Goal: Find specific page/section: Find specific page/section

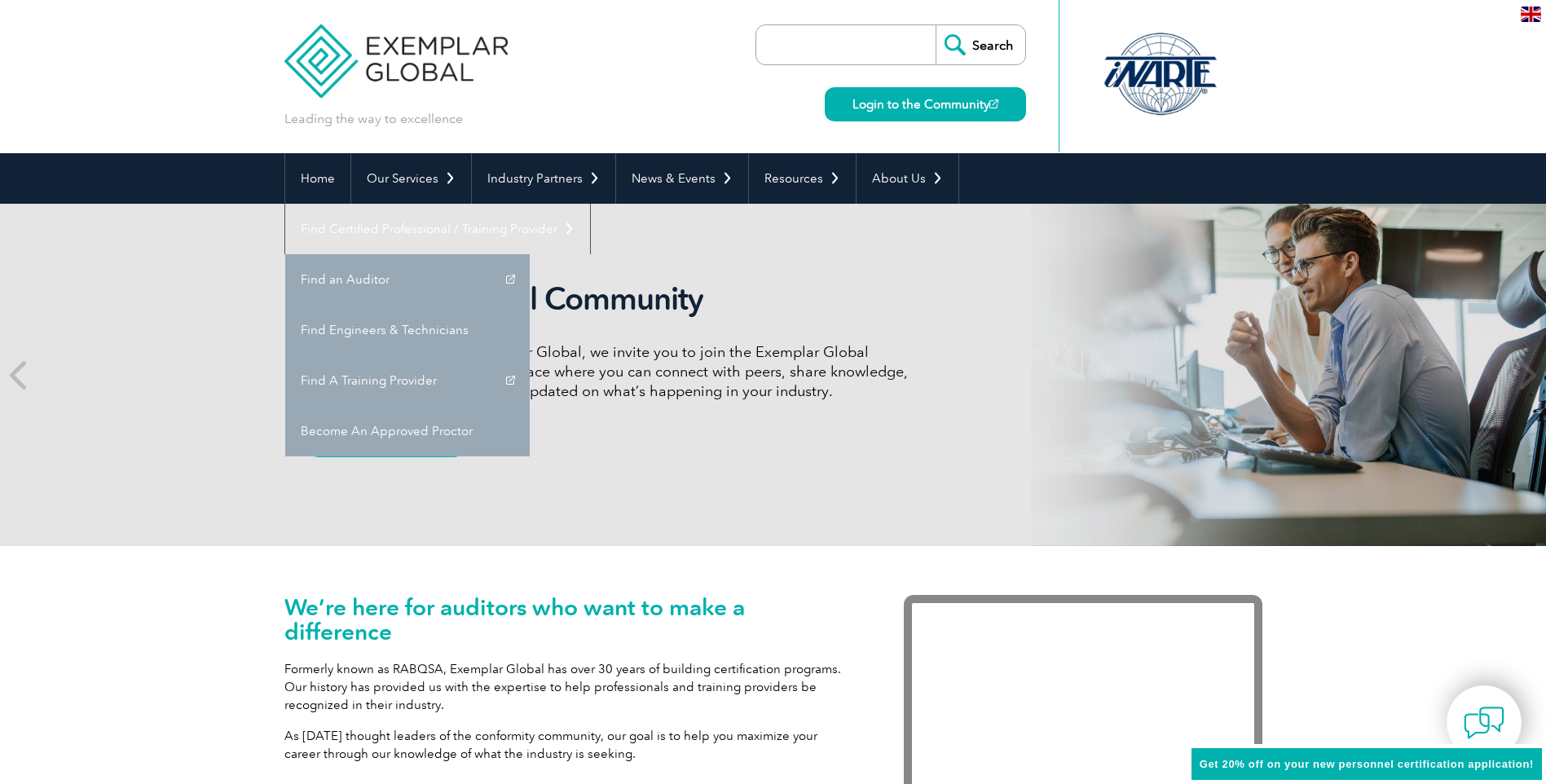
scroll to position [29, 0]
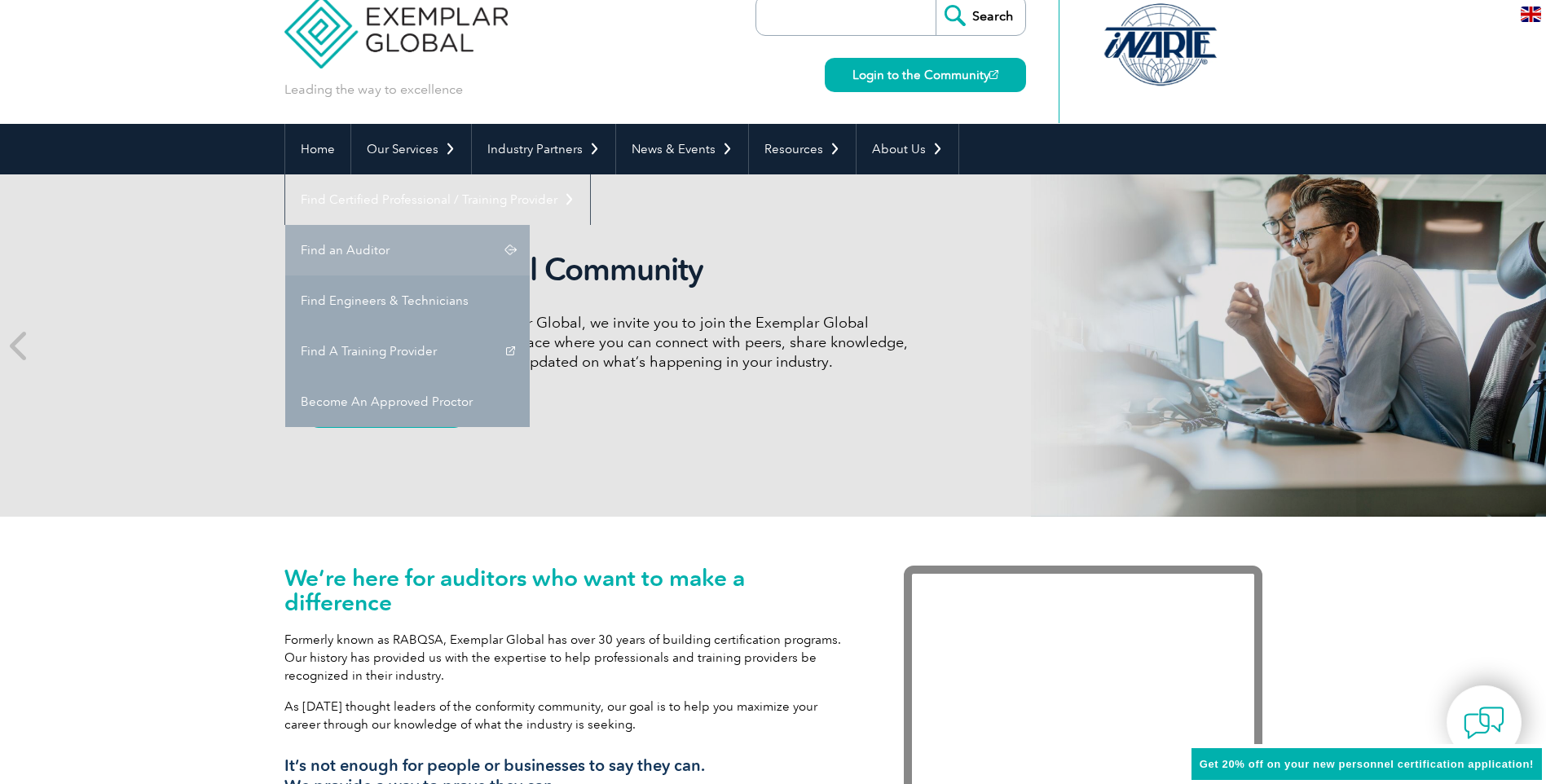
click at [530, 225] on link "Find an Auditor" at bounding box center [407, 250] width 244 height 51
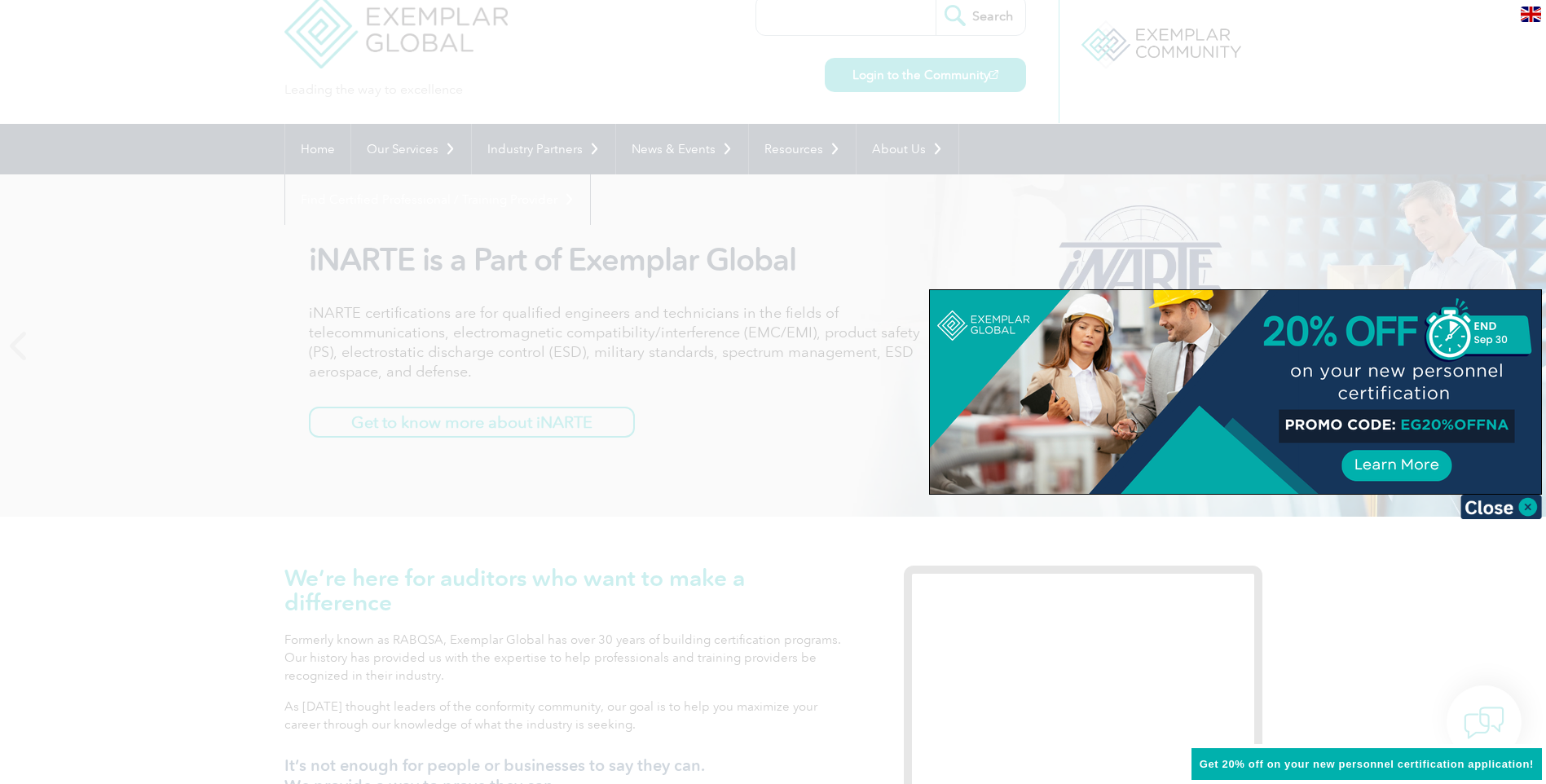
click at [803, 395] on div at bounding box center [773, 392] width 1546 height 784
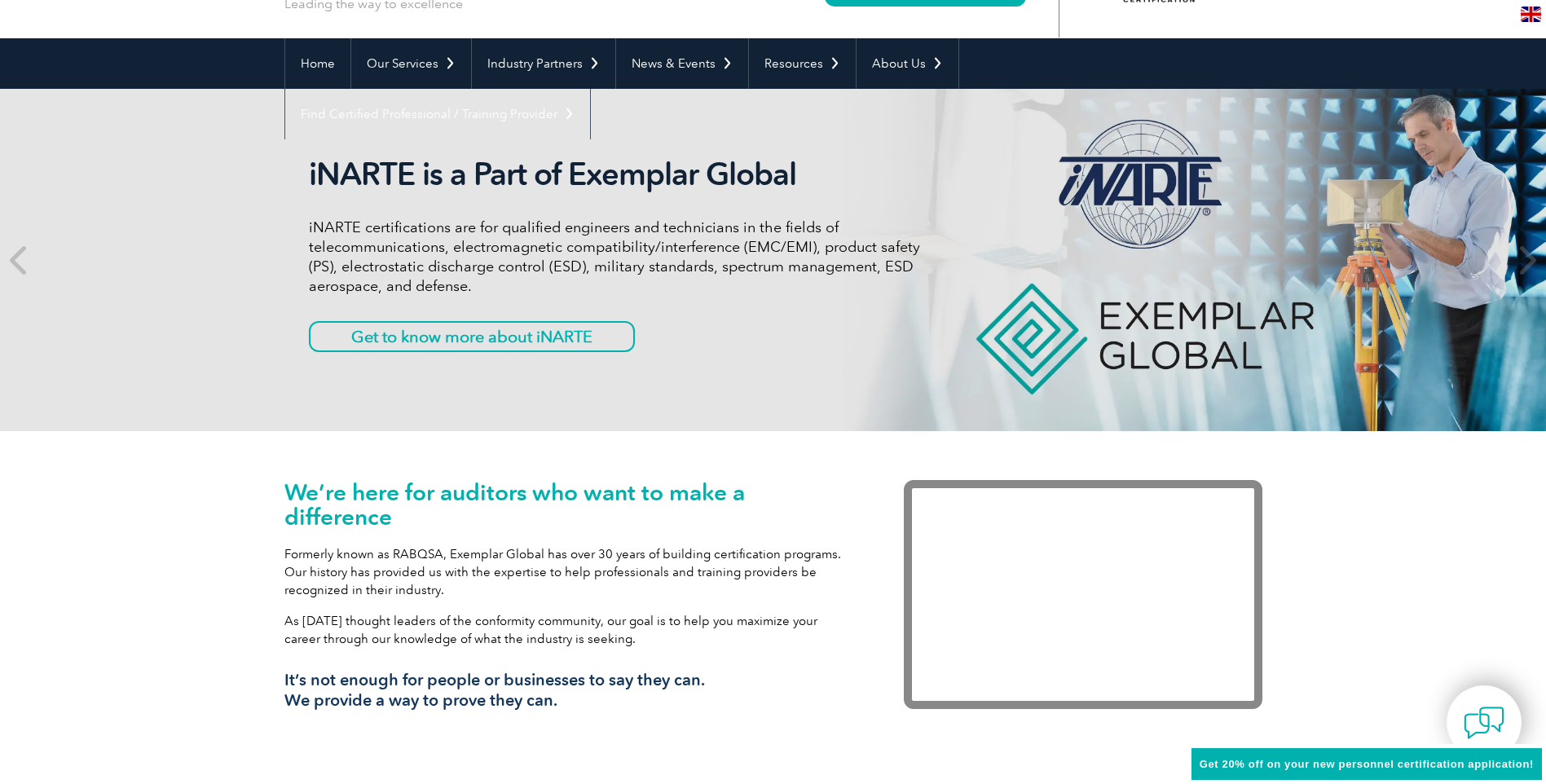
scroll to position [0, 0]
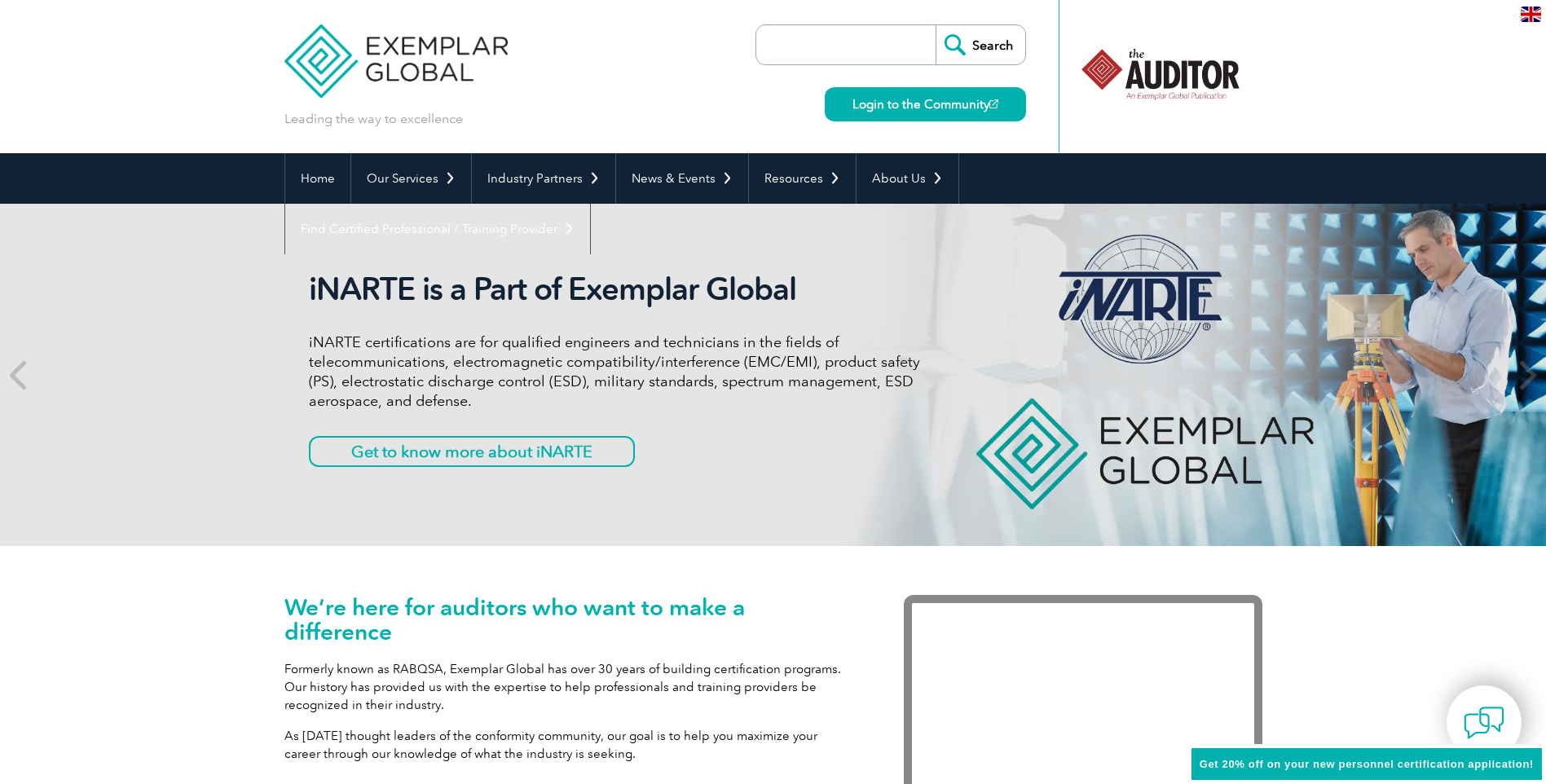
click at [851, 47] on input "search" at bounding box center [849, 44] width 171 height 39
type input "[PERSON_NAME]"
click at [935, 25] on input "Search" at bounding box center [980, 44] width 90 height 39
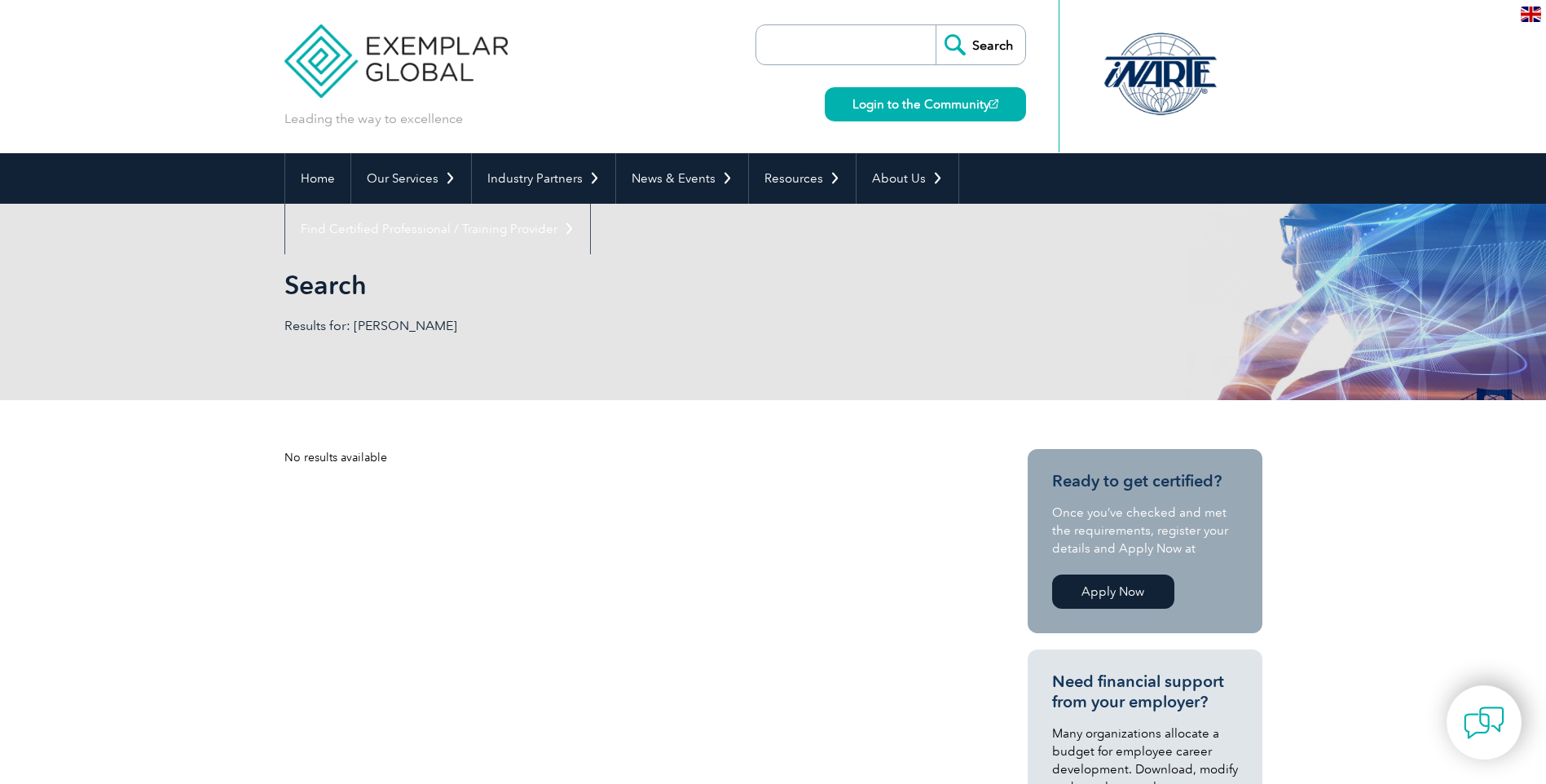
click at [863, 49] on input "search" at bounding box center [849, 44] width 171 height 39
paste input "[PERSON_NAME]"
type input "[PERSON_NAME]"
click at [935, 25] on input "Search" at bounding box center [980, 44] width 90 height 39
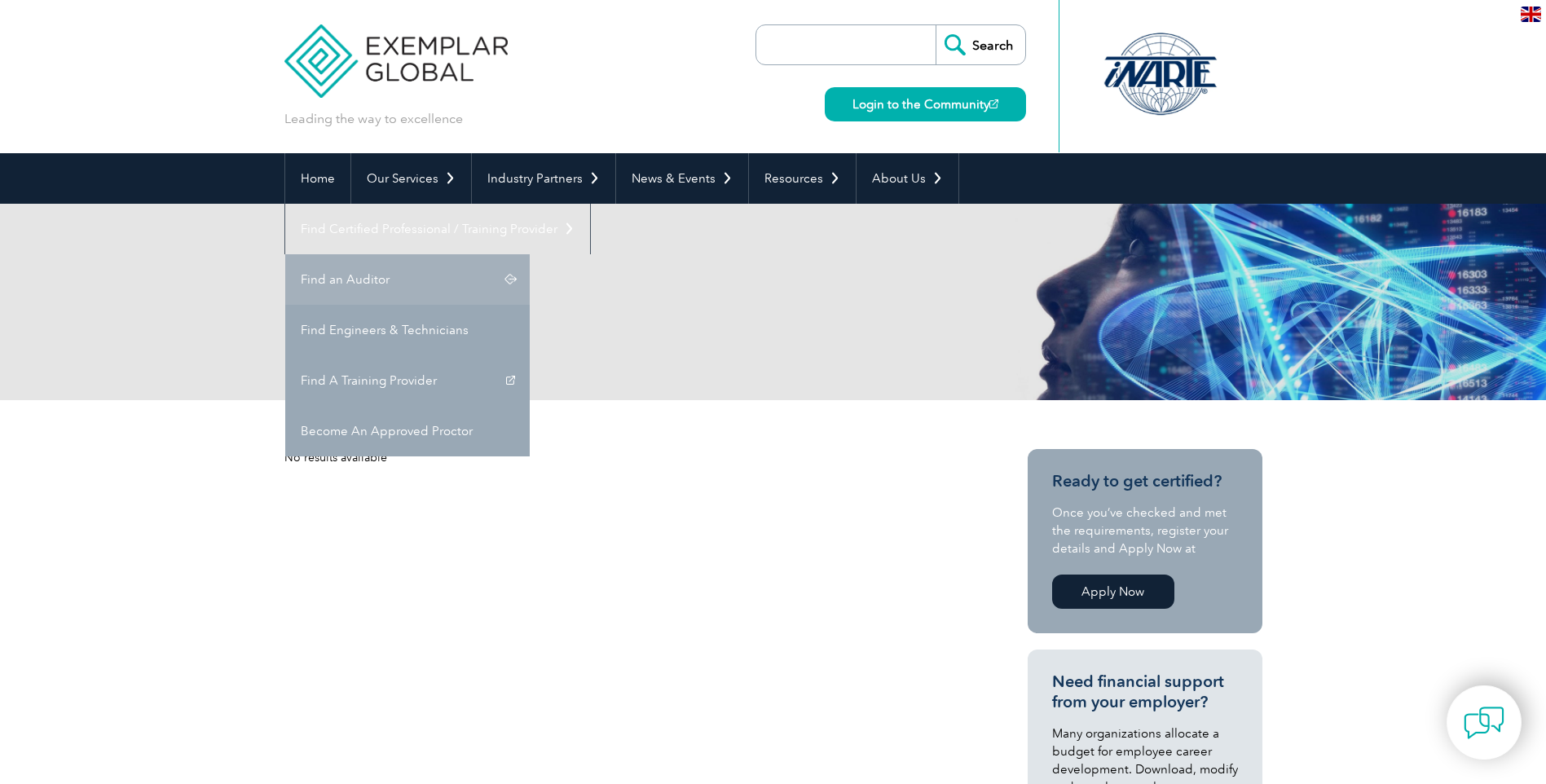
click at [530, 254] on link "Find an Auditor" at bounding box center [407, 279] width 244 height 51
